Goal: Task Accomplishment & Management: Use online tool/utility

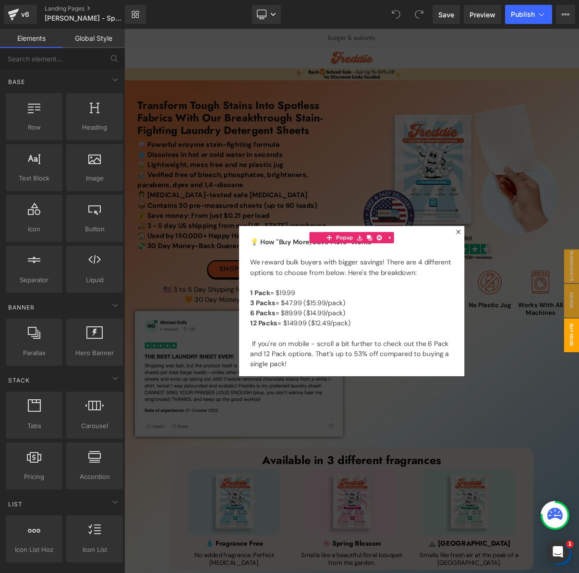
click at [212, 18] on div "Library Desktop Desktop Laptop Tablet Mobile Save Preview Publish Scheduled Vie…" at bounding box center [352, 14] width 454 height 19
click at [422, 171] on div at bounding box center [414, 376] width 581 height 695
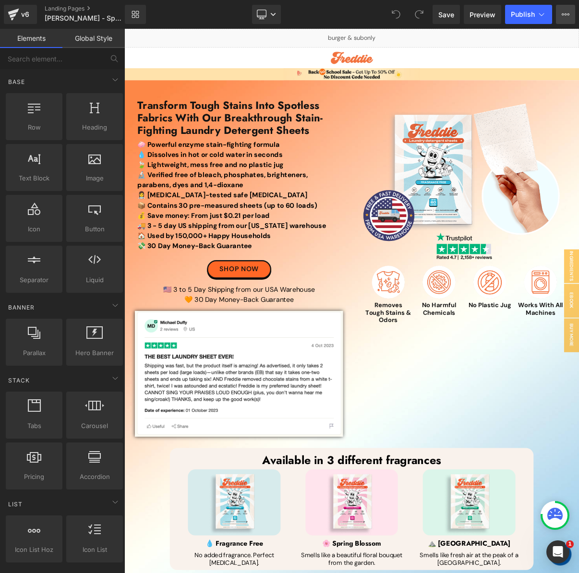
click at [561, 18] on button "View Live Page View with current Template Save Template to Library Schedule Pub…" at bounding box center [565, 14] width 19 height 19
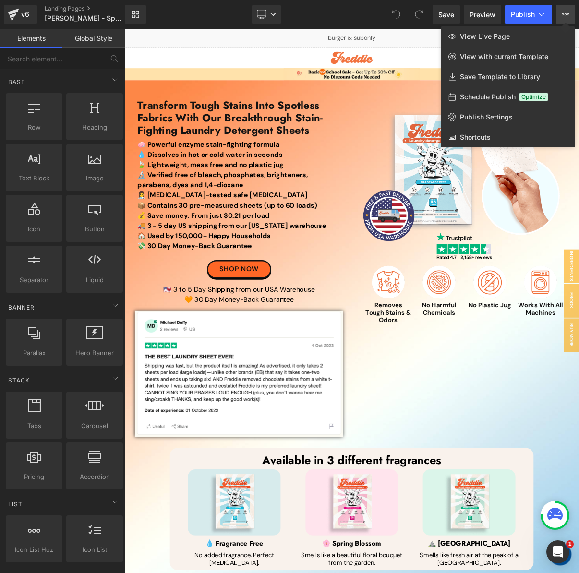
click at [566, 14] on icon at bounding box center [565, 14] width 2 height 2
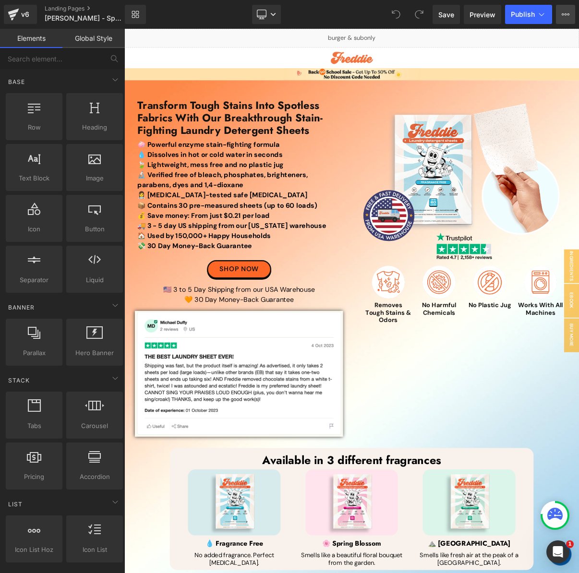
click at [566, 13] on icon at bounding box center [565, 15] width 8 height 8
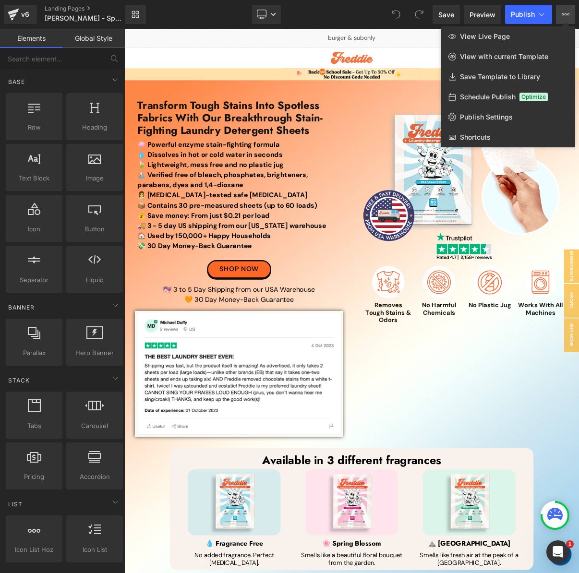
click at [566, 13] on icon at bounding box center [565, 15] width 8 height 8
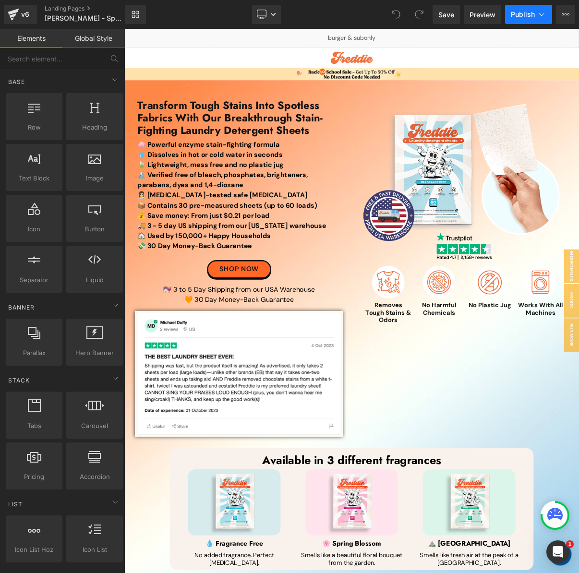
click at [533, 14] on span "Publish" at bounding box center [522, 15] width 24 height 8
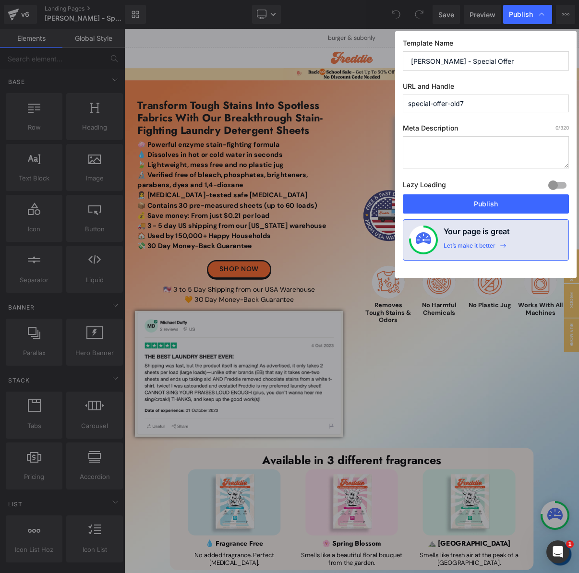
click at [407, 61] on input "[PERSON_NAME] - Special Offer" at bounding box center [486, 60] width 166 height 19
click at [484, 63] on input "[PERSON_NAME] - Special Offer" at bounding box center [486, 60] width 166 height 19
type input "Freddie - Special Offer (Old 7)"
click at [499, 206] on button "Publish" at bounding box center [486, 203] width 166 height 19
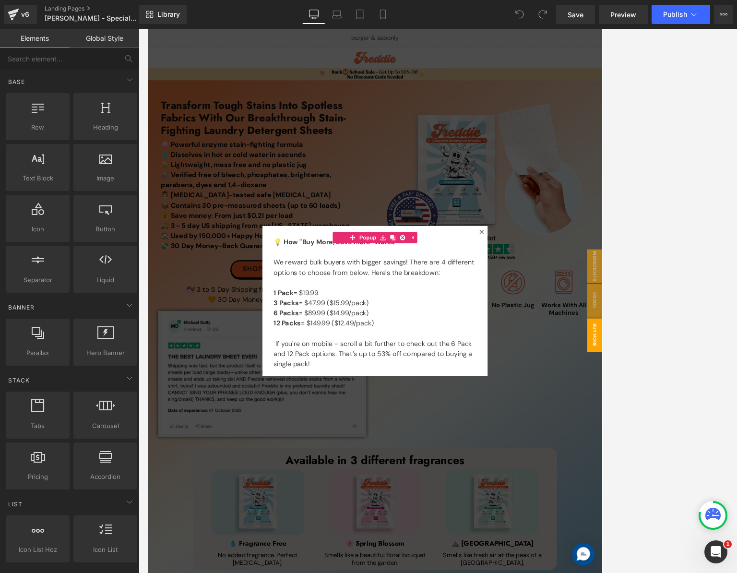
click at [472, 76] on div at bounding box center [437, 376] width 581 height 695
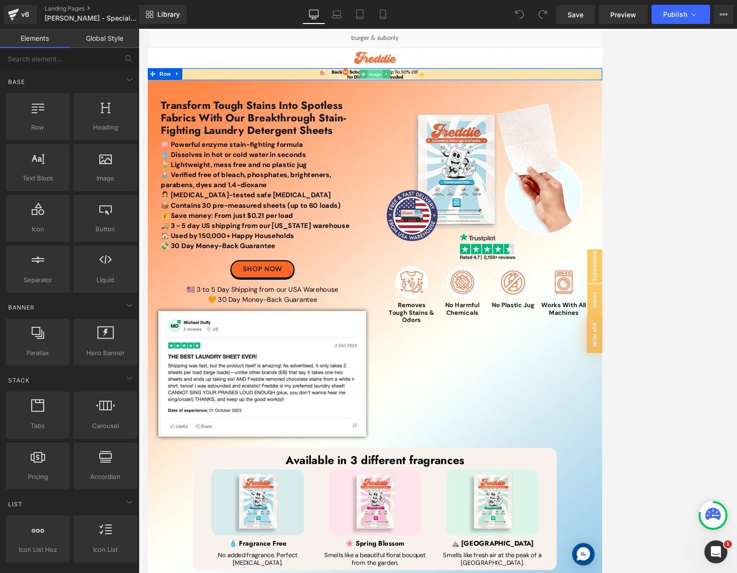
click at [440, 85] on span "Image" at bounding box center [437, 87] width 20 height 12
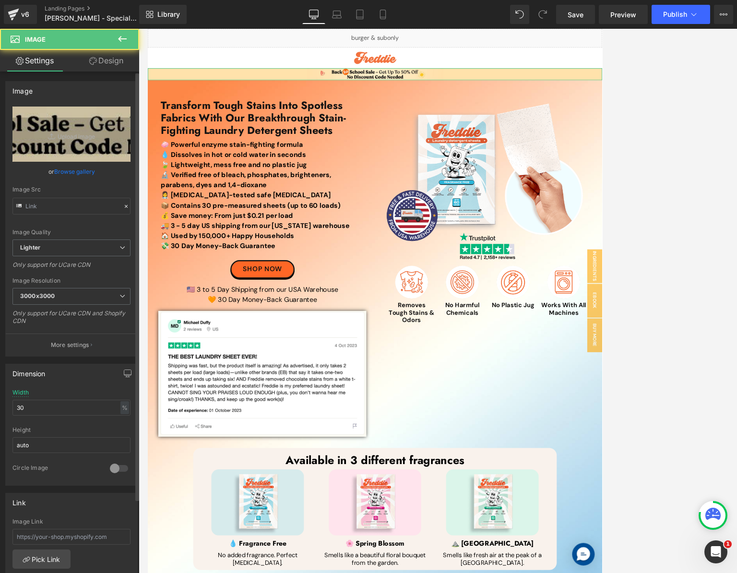
click at [80, 171] on link "Browse gallery" at bounding box center [74, 171] width 41 height 17
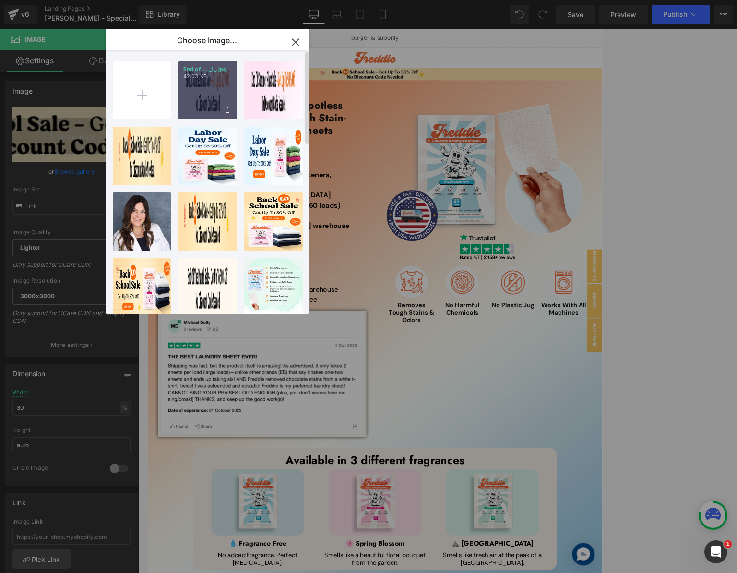
click at [211, 100] on div "End of ... _1_.jpg 42.03 KB" at bounding box center [207, 90] width 59 height 59
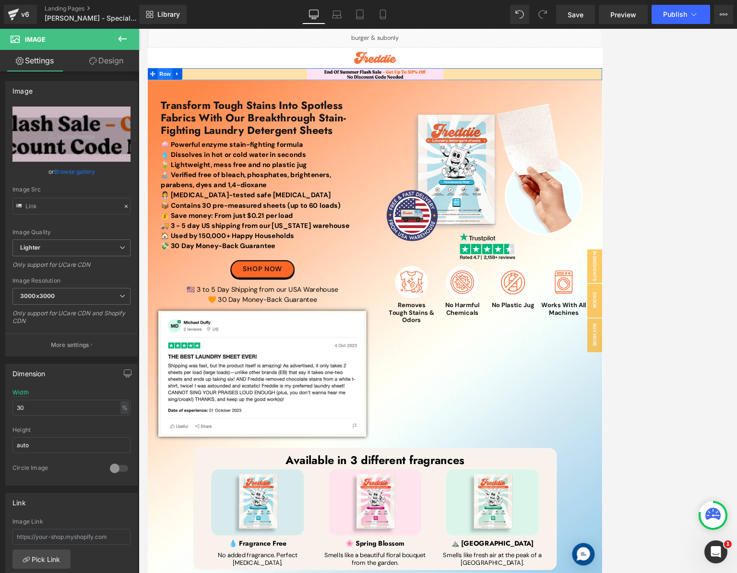
click at [165, 88] on span "Row" at bounding box center [169, 86] width 19 height 14
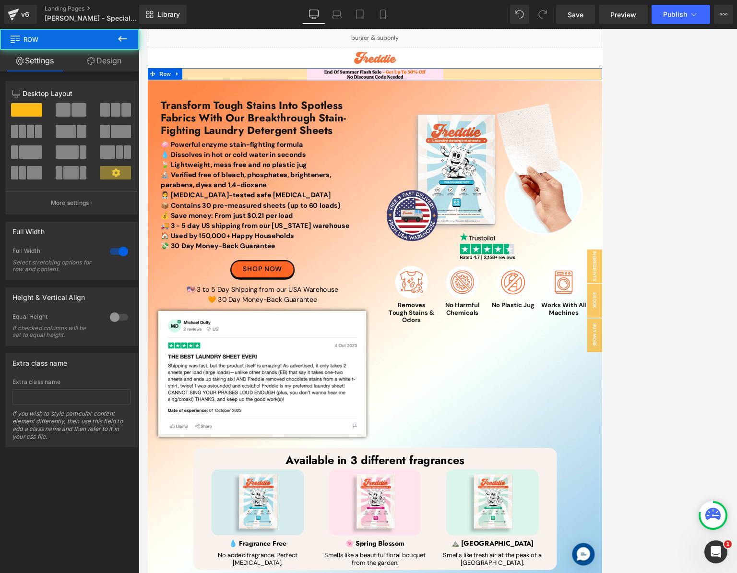
click at [110, 61] on link "Design" at bounding box center [105, 61] width 70 height 22
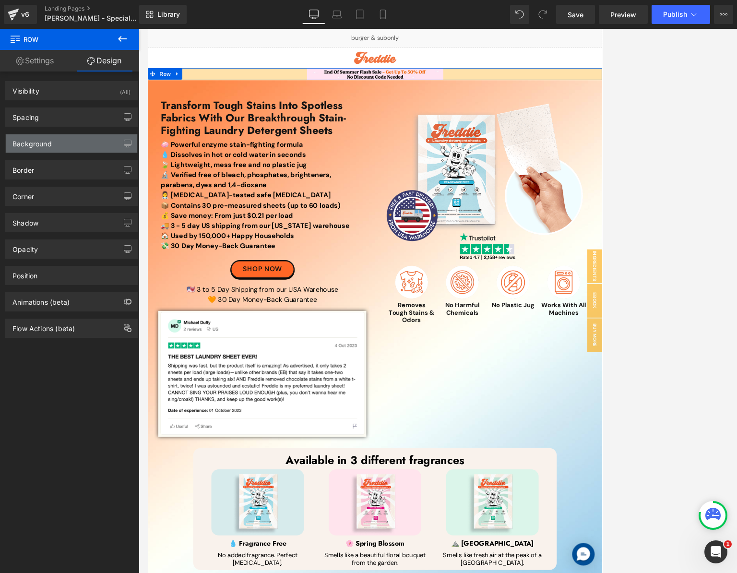
click at [70, 140] on div "Background" at bounding box center [71, 143] width 131 height 18
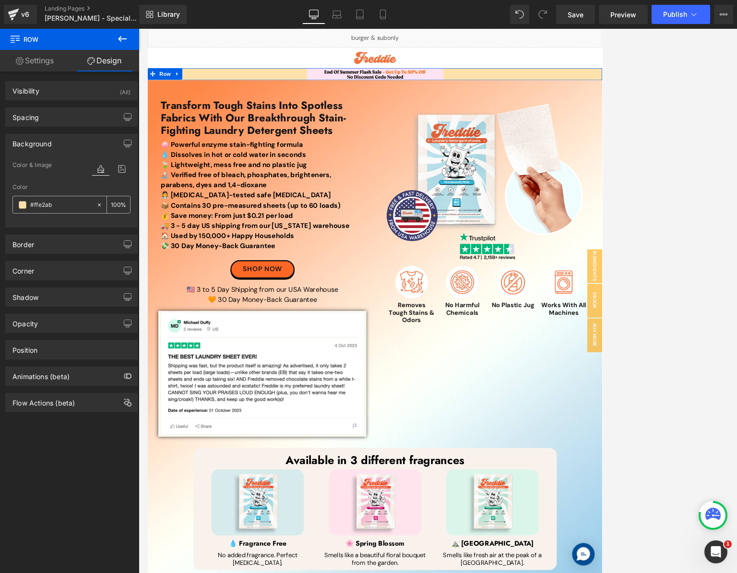
click at [63, 202] on input "text" at bounding box center [60, 205] width 61 height 11
paste input "FEE3F2"
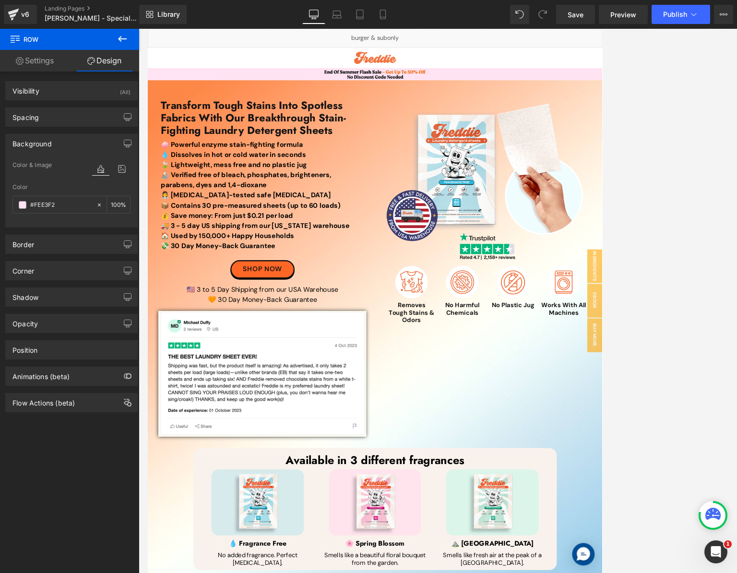
type input "#FEE3F2"
click at [578, 16] on div "Save Preview Publish Scheduled View Live Page View with current Template Save T…" at bounding box center [644, 14] width 185 height 19
click at [578, 18] on span "Publish" at bounding box center [675, 15] width 24 height 8
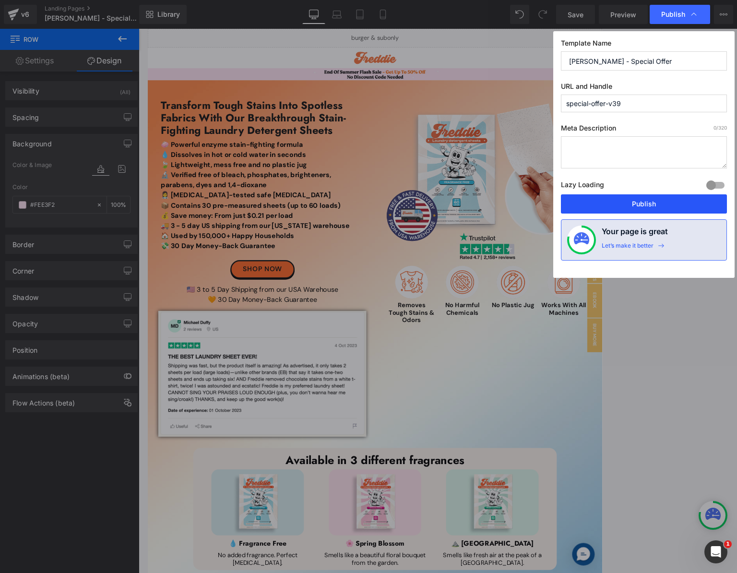
click at [578, 195] on button "Publish" at bounding box center [644, 203] width 166 height 19
click at [383, 14] on link "Mobile" at bounding box center [382, 14] width 23 height 19
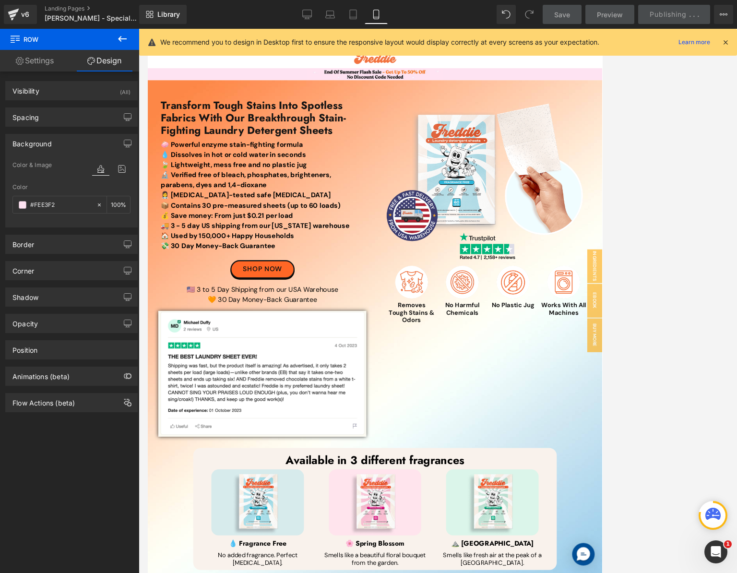
click at [377, 15] on icon at bounding box center [376, 15] width 10 height 10
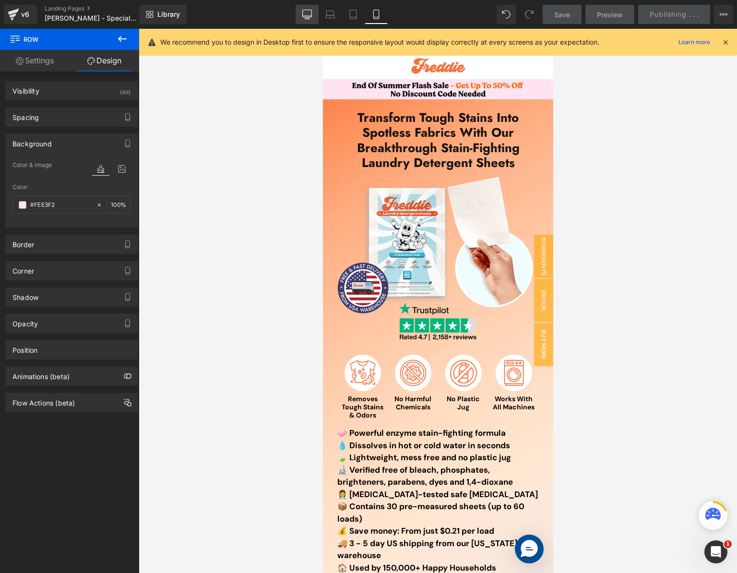
click at [299, 16] on link "Desktop" at bounding box center [307, 14] width 23 height 19
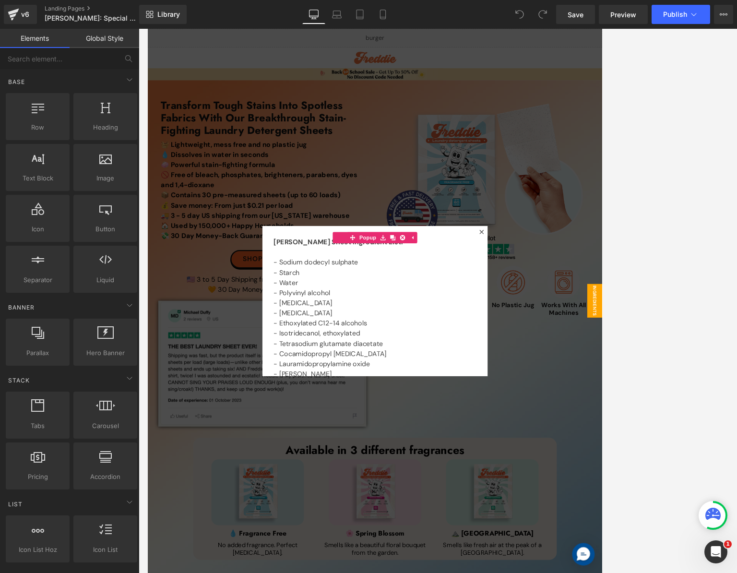
click at [526, 84] on div at bounding box center [437, 376] width 581 height 695
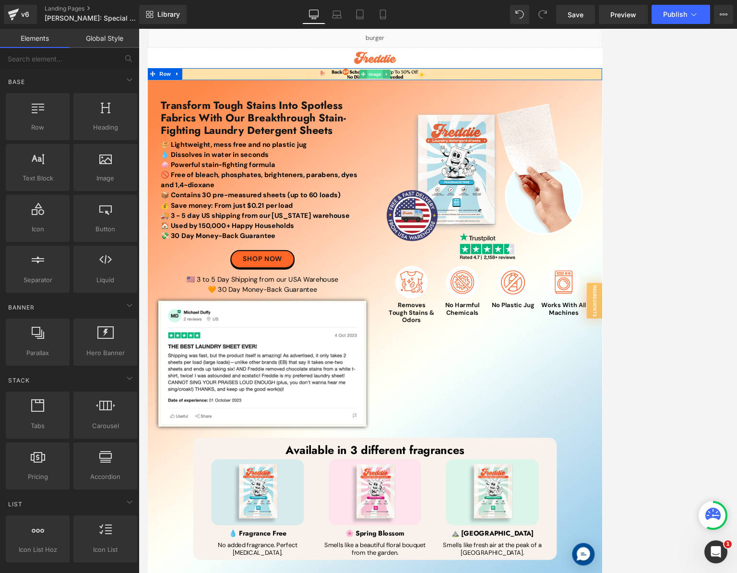
click at [436, 87] on span "Image" at bounding box center [437, 87] width 20 height 12
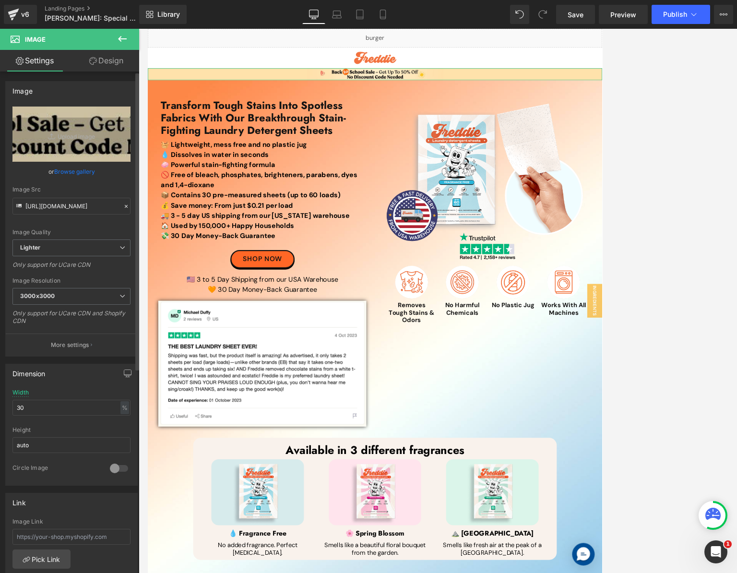
click at [75, 174] on link "Browse gallery" at bounding box center [74, 171] width 41 height 17
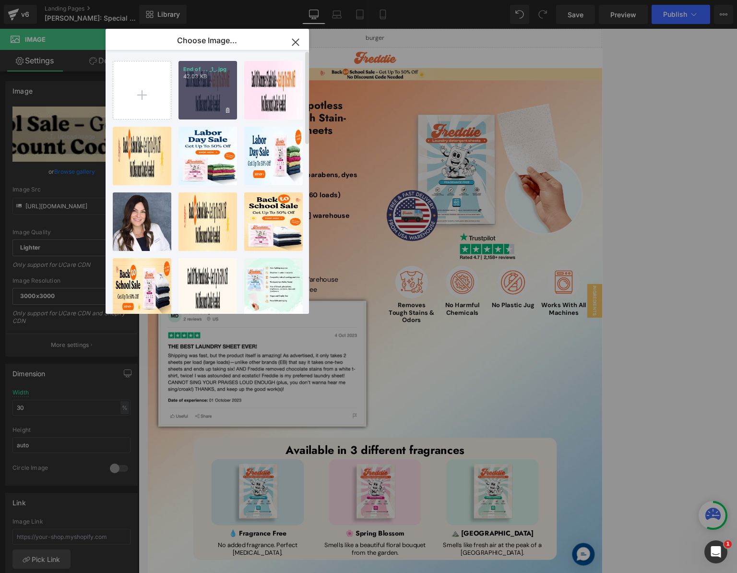
click at [213, 91] on div "End of ... _1_.jpg 42.03 KB" at bounding box center [207, 90] width 59 height 59
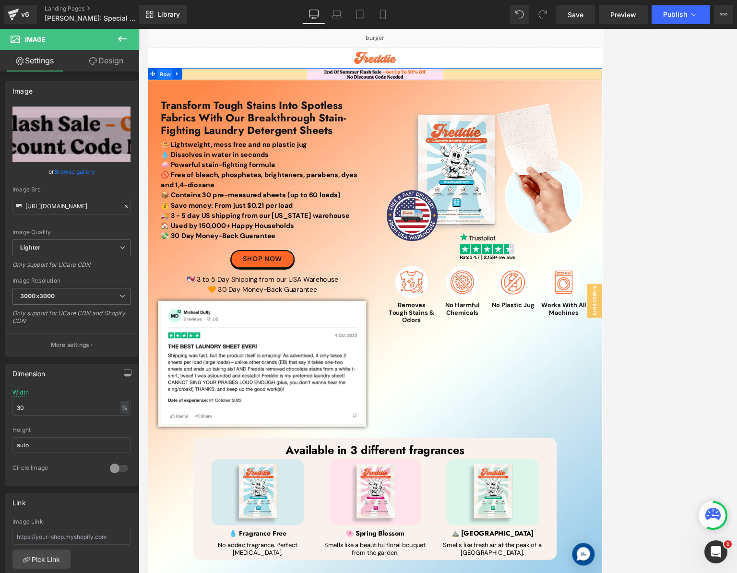
click at [163, 84] on span "Row" at bounding box center [169, 87] width 19 height 14
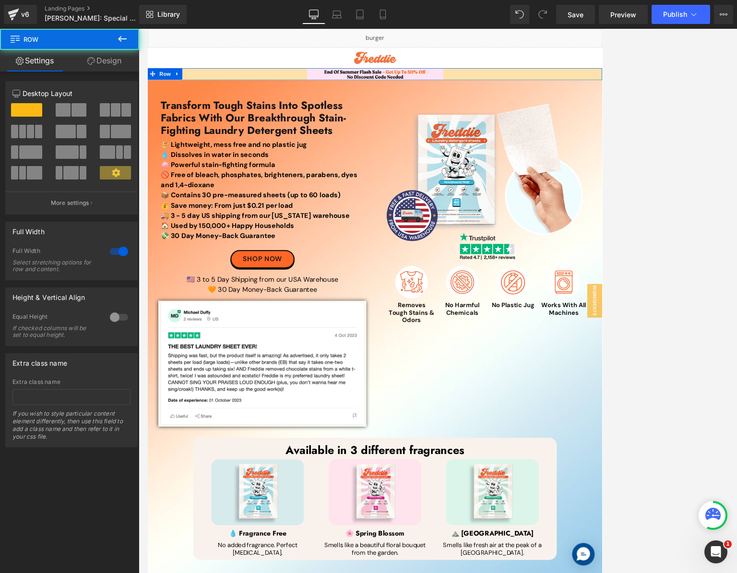
click at [116, 62] on link "Design" at bounding box center [105, 61] width 70 height 22
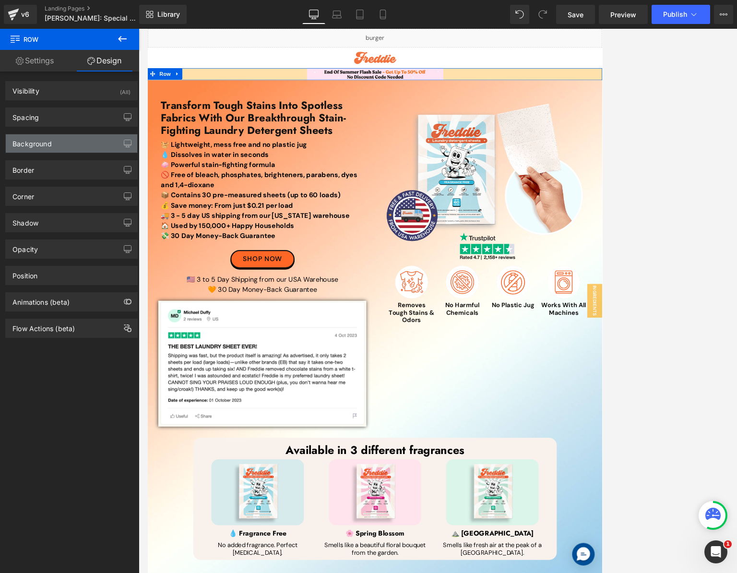
click at [74, 141] on div "Background" at bounding box center [71, 143] width 131 height 18
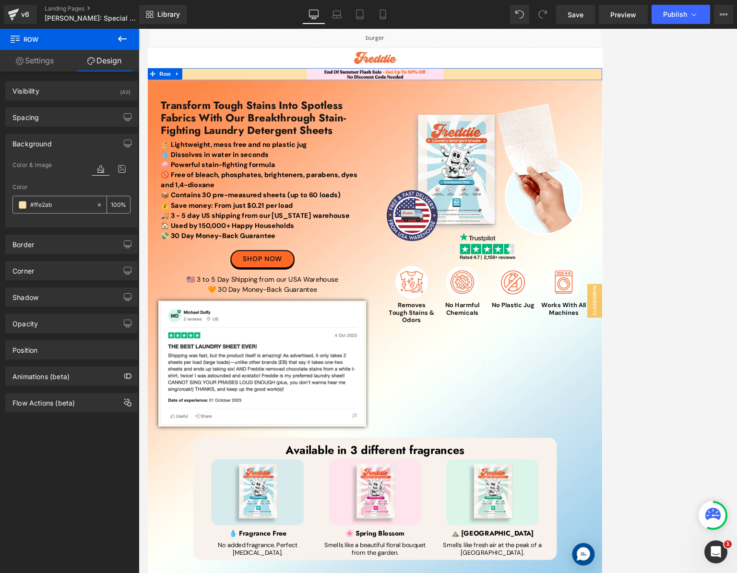
click at [69, 202] on input "#ffe2ab" at bounding box center [60, 205] width 61 height 11
paste input "FEE3F2"
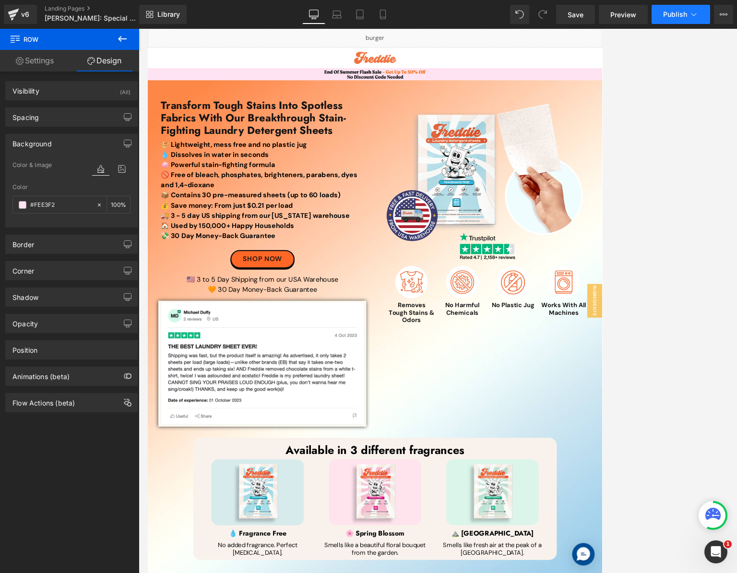
type input "#FEE3F2"
click at [578, 12] on span "Publish" at bounding box center [675, 15] width 24 height 8
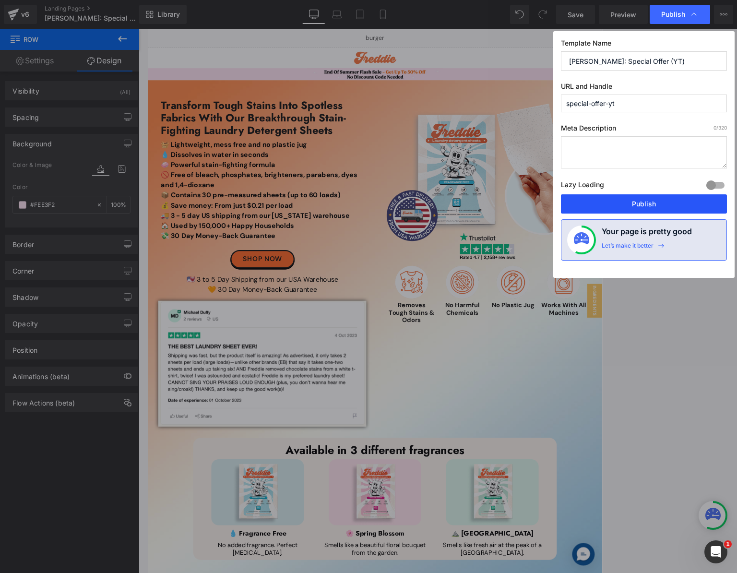
click at [578, 203] on button "Publish" at bounding box center [644, 203] width 166 height 19
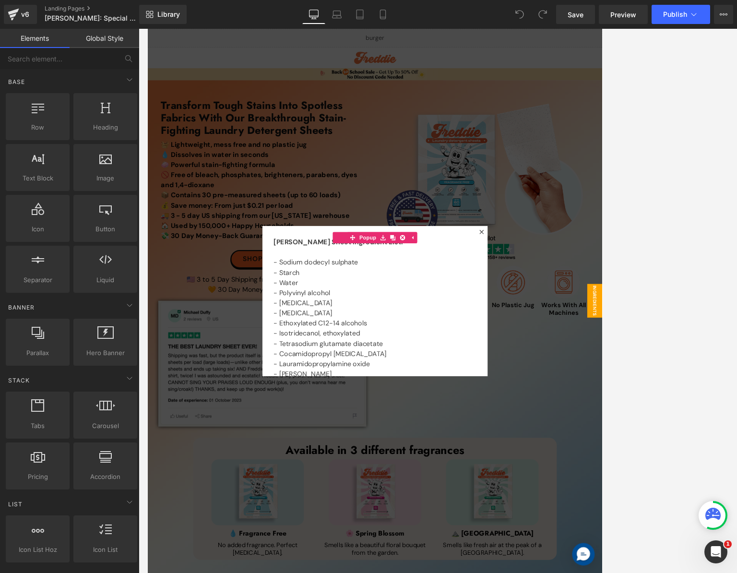
click at [578, 77] on div at bounding box center [437, 376] width 581 height 695
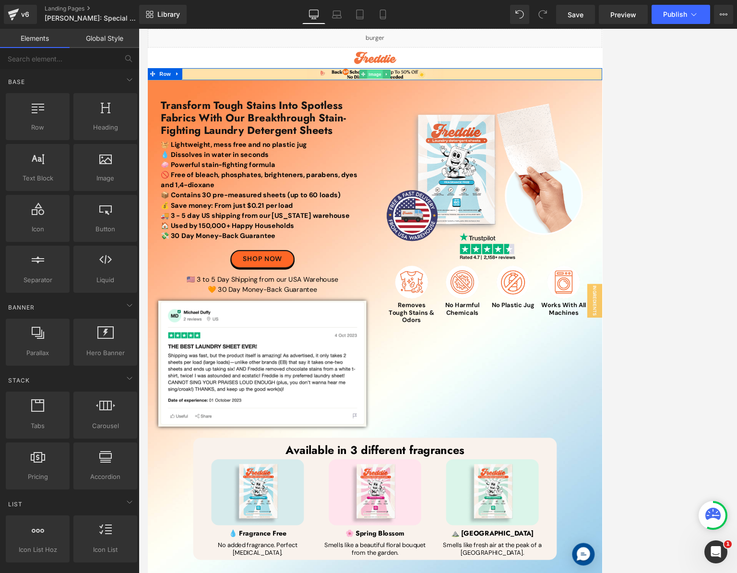
click at [434, 86] on span "Image" at bounding box center [437, 87] width 20 height 12
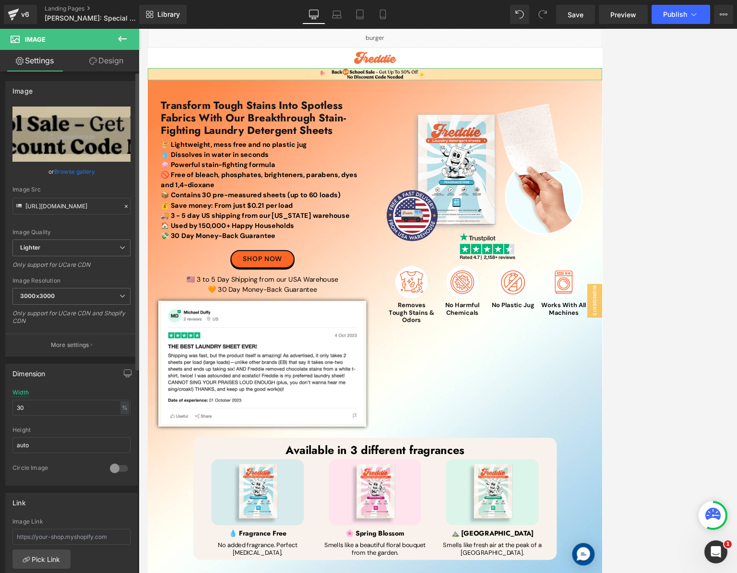
click at [78, 170] on link "Browse gallery" at bounding box center [74, 171] width 41 height 17
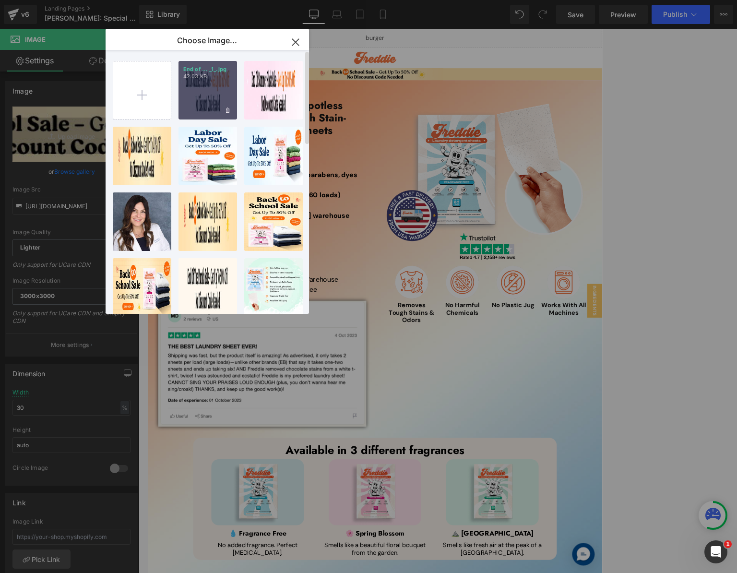
click at [195, 87] on div "End of ... _1_.jpg 42.03 KB" at bounding box center [207, 90] width 59 height 59
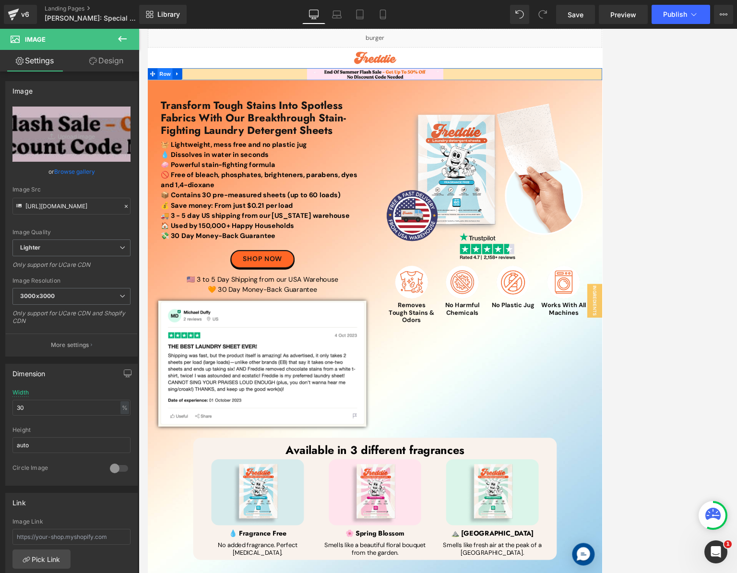
click at [162, 83] on span "Row" at bounding box center [169, 86] width 19 height 14
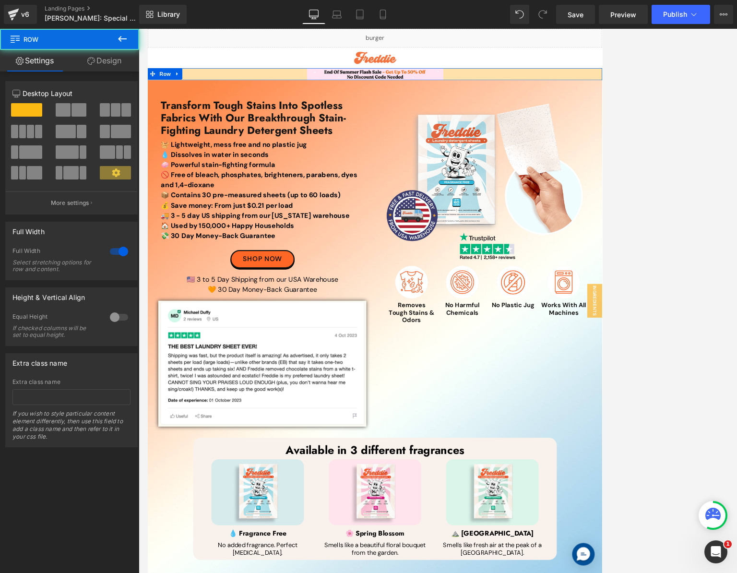
click at [117, 62] on link "Design" at bounding box center [105, 61] width 70 height 22
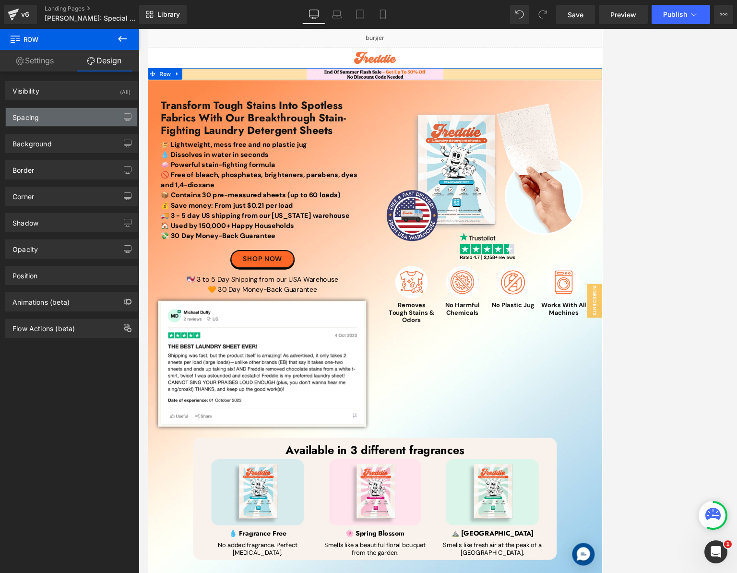
click at [74, 113] on div "Spacing" at bounding box center [71, 117] width 131 height 18
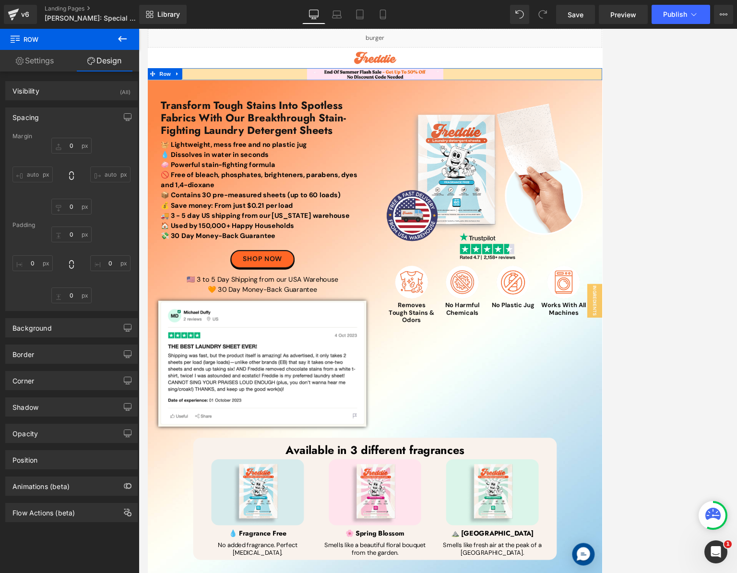
click at [74, 113] on div "Spacing" at bounding box center [71, 117] width 131 height 18
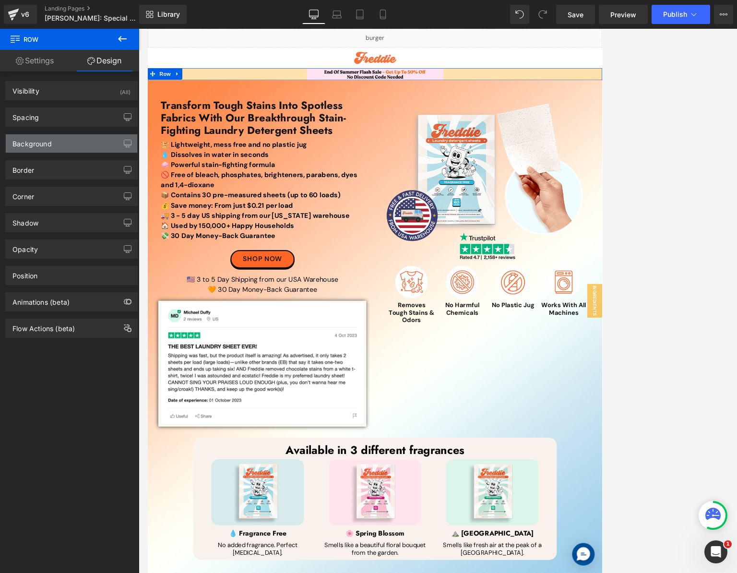
click at [71, 140] on div "Background" at bounding box center [71, 143] width 131 height 18
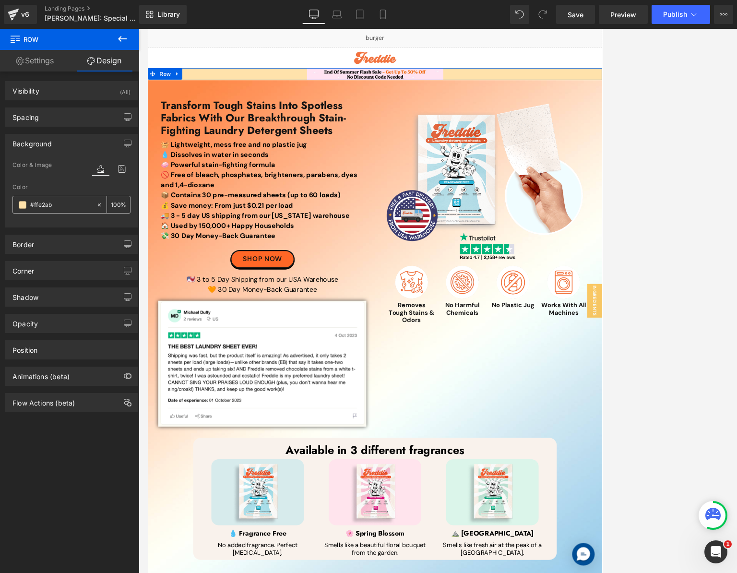
click at [65, 209] on input "#ffe2ab" at bounding box center [60, 205] width 61 height 11
paste input "FEE3F2"
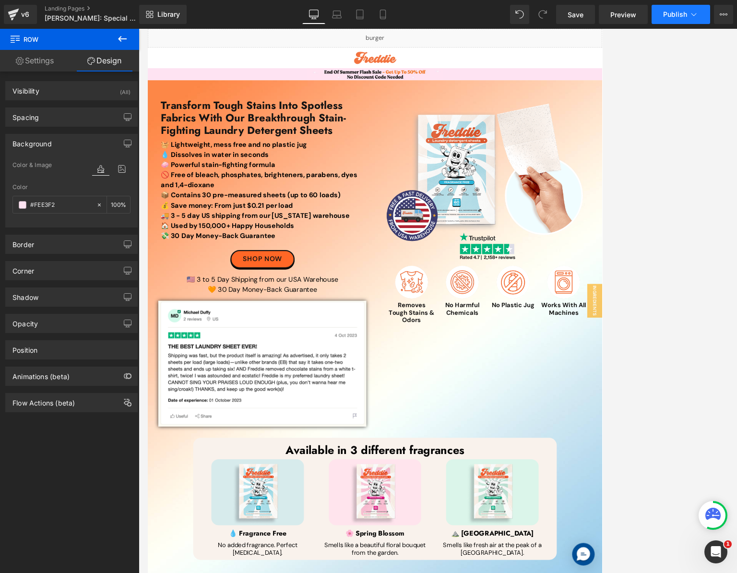
type input "#FEE3F2"
click at [578, 20] on button "Publish" at bounding box center [681, 14] width 59 height 19
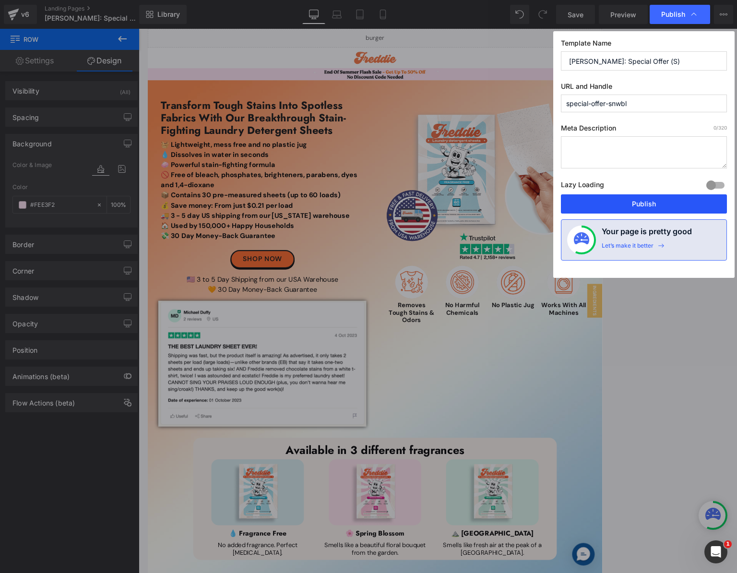
click at [578, 202] on button "Publish" at bounding box center [644, 203] width 166 height 19
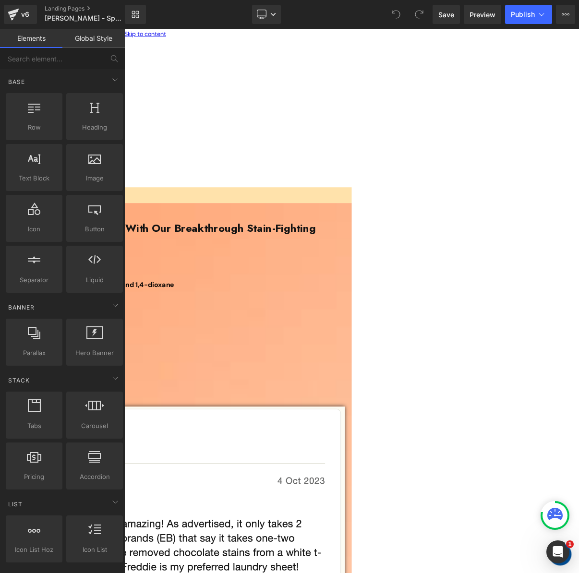
click at [422, 44] on div at bounding box center [414, 376] width 581 height 695
click at [523, 19] on button "Publish" at bounding box center [528, 14] width 47 height 19
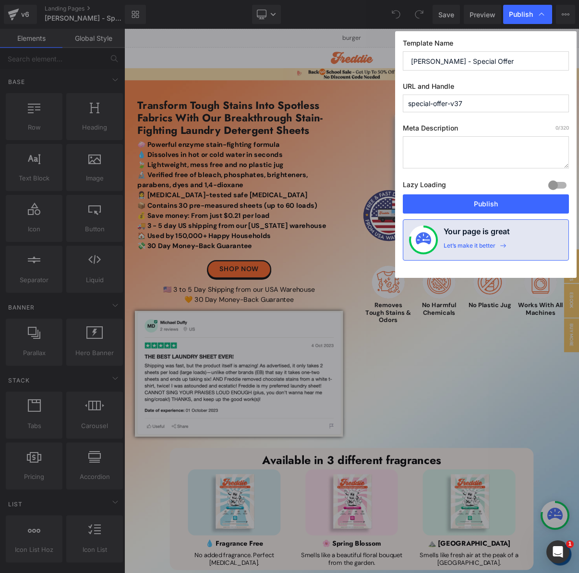
click at [501, 58] on input "[PERSON_NAME] - Special Offer" at bounding box center [486, 60] width 166 height 19
type input "[PERSON_NAME] - Special Offer (v37)"
click at [503, 202] on button "Publish" at bounding box center [486, 203] width 166 height 19
